Goal: Task Accomplishment & Management: Manage account settings

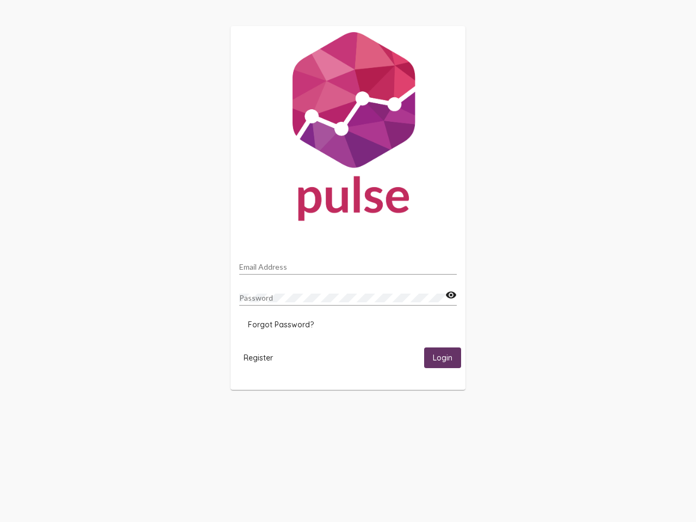
click at [348, 264] on input "Email Address" at bounding box center [347, 267] width 217 height 9
click at [451, 295] on mat-icon "visibility" at bounding box center [450, 295] width 11 height 13
click at [280, 324] on span "Forgot Password?" at bounding box center [281, 325] width 66 height 10
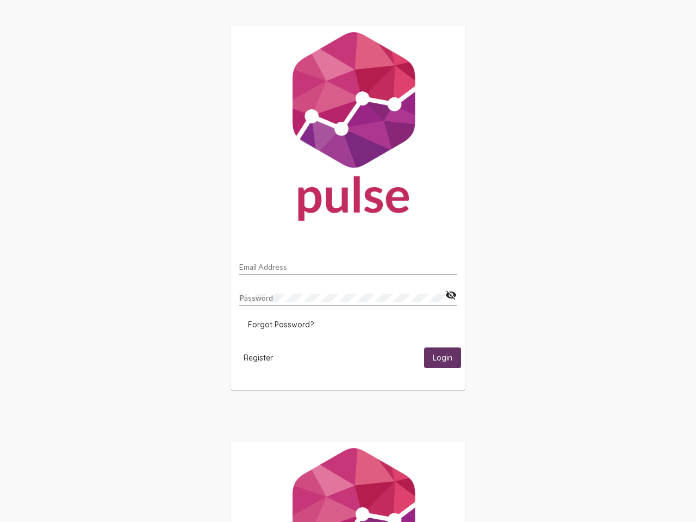
click at [258, 357] on html "Email Address Password visibility_off Forgot Password? Register Login" at bounding box center [348, 352] width 696 height 704
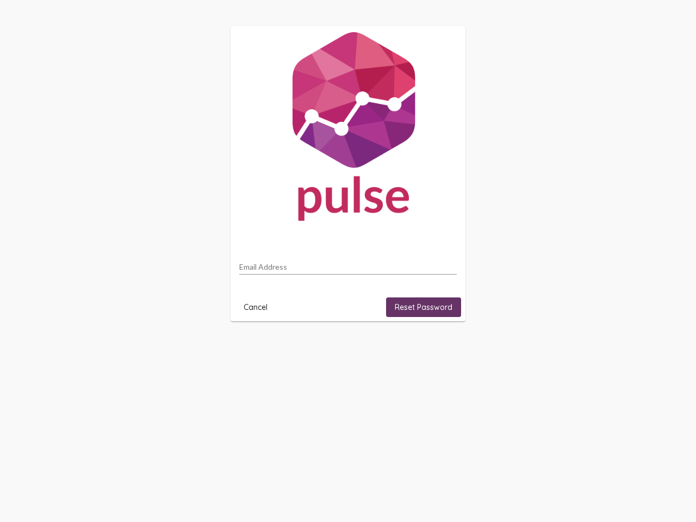
click at [442, 347] on html "Email Address Cancel Reset Password" at bounding box center [348, 173] width 696 height 347
